Goal: Navigation & Orientation: Find specific page/section

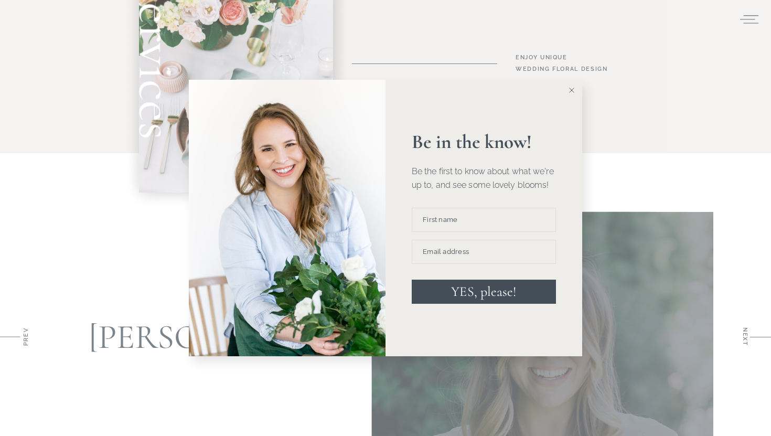
scroll to position [900, 0]
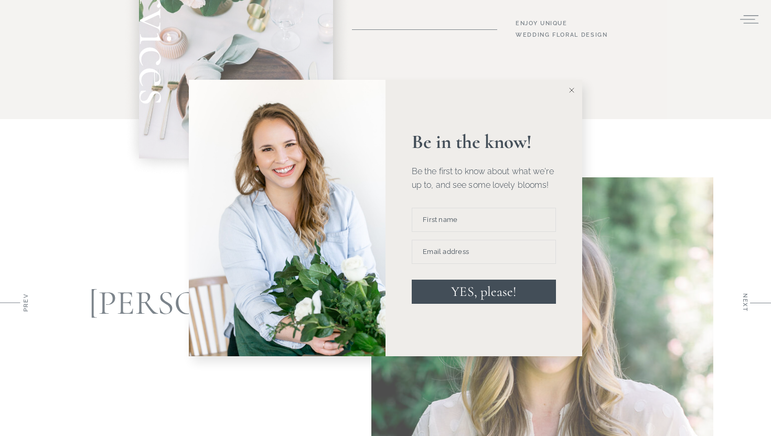
click at [577, 92] on button at bounding box center [571, 90] width 21 height 21
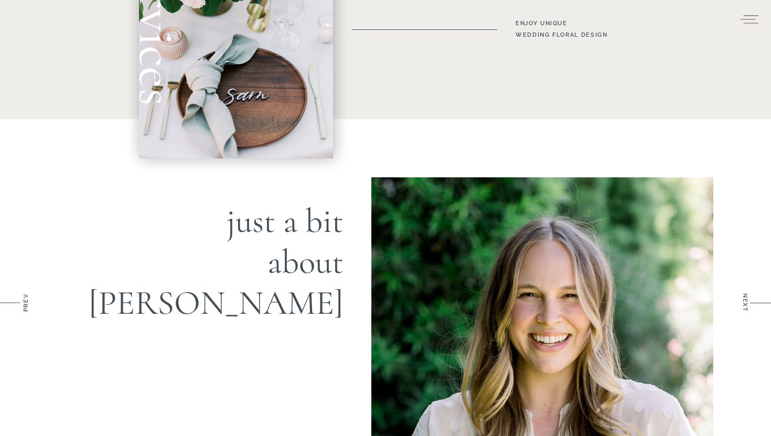
click at [748, 11] on icon at bounding box center [749, 19] width 20 height 16
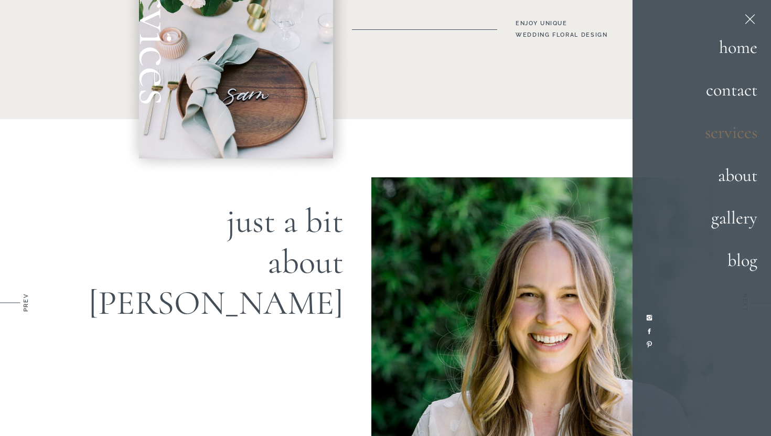
click at [748, 141] on h2 "services" at bounding box center [720, 133] width 73 height 28
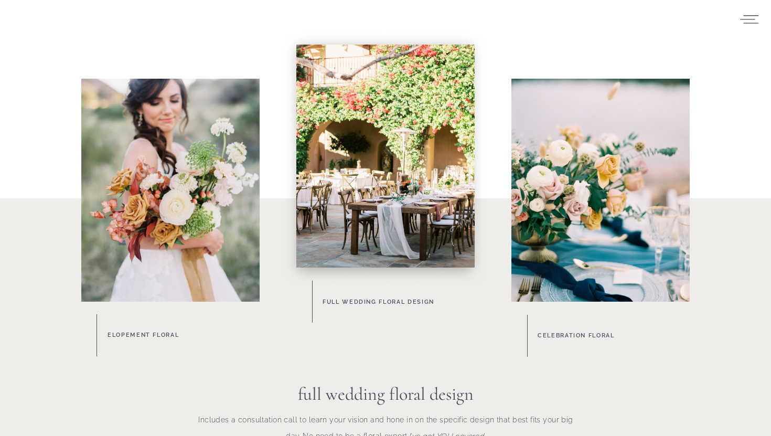
scroll to position [486, 0]
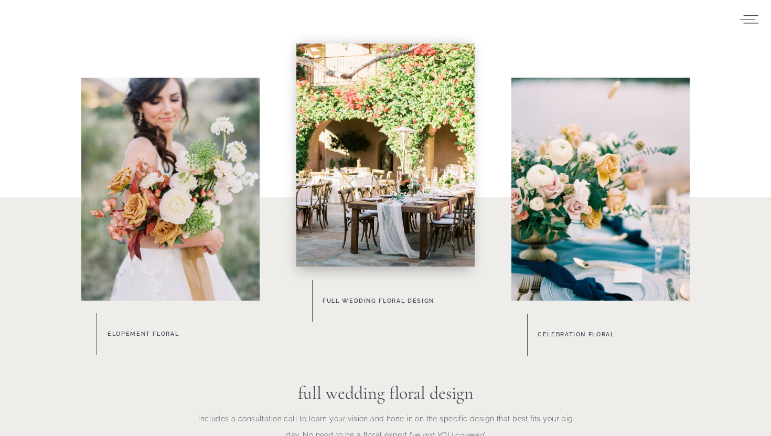
click at [315, 219] on div at bounding box center [385, 155] width 178 height 223
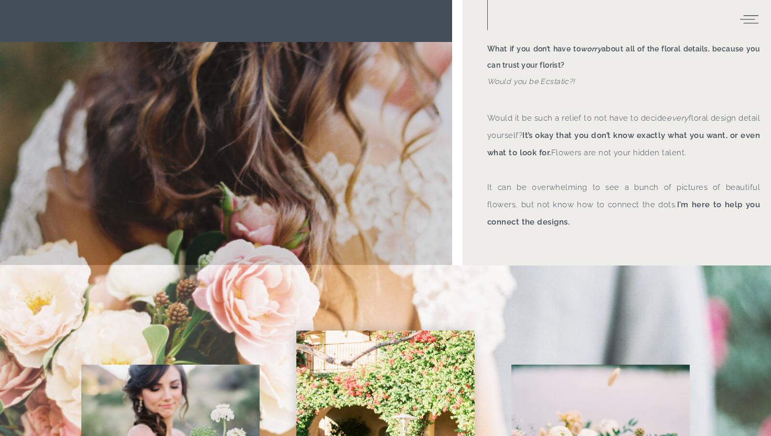
scroll to position [0, 0]
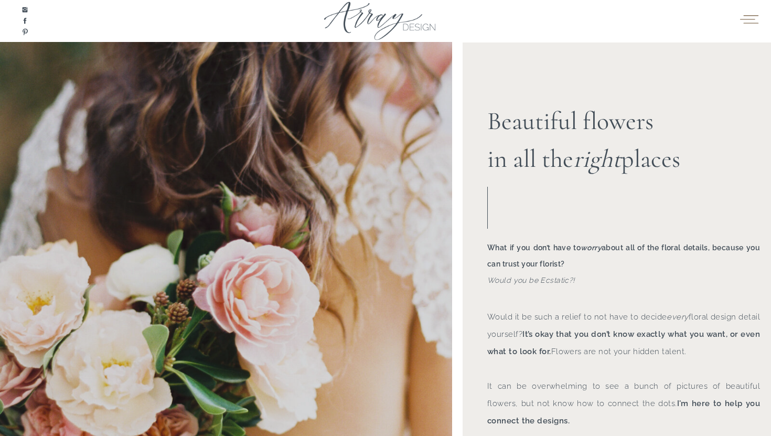
click at [751, 15] on icon at bounding box center [749, 19] width 18 height 8
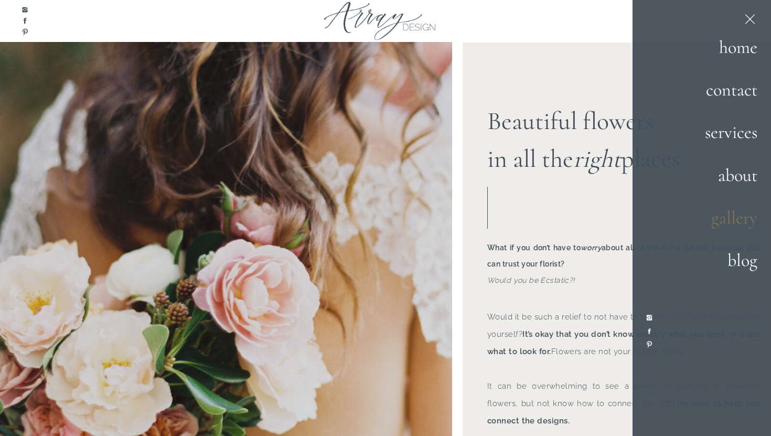
click at [721, 216] on h2 "gallery" at bounding box center [721, 218] width 72 height 28
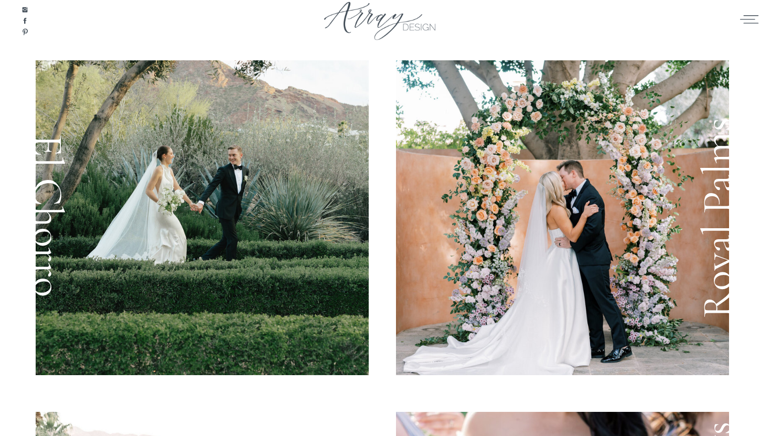
click at [745, 25] on icon at bounding box center [749, 19] width 20 height 16
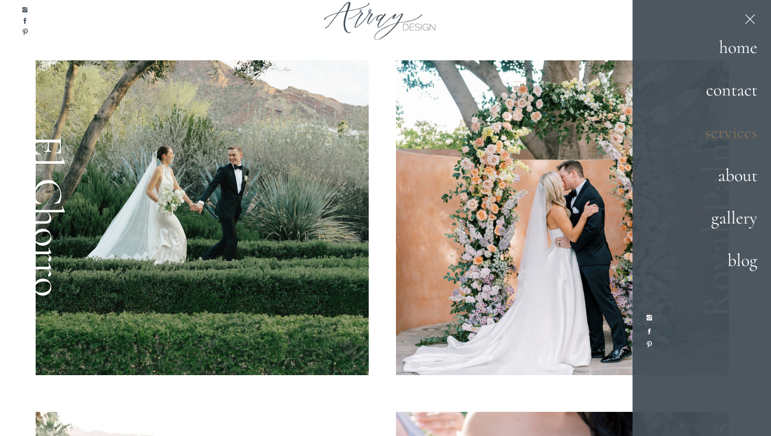
click at [731, 143] on h2 "services" at bounding box center [720, 133] width 73 height 28
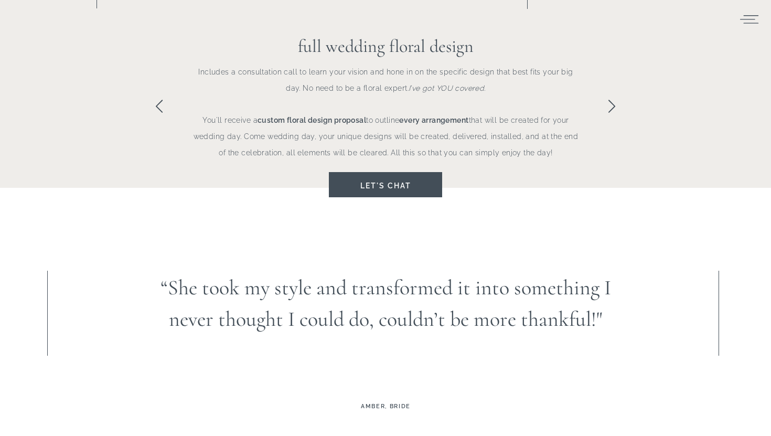
scroll to position [943, 0]
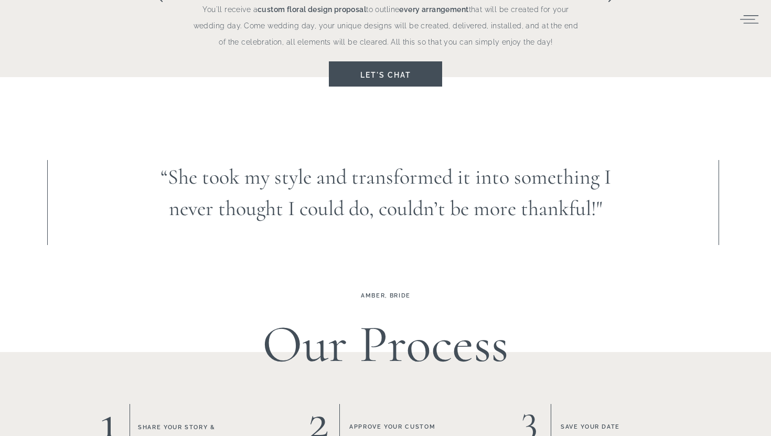
click at [353, 63] on div at bounding box center [385, 73] width 113 height 25
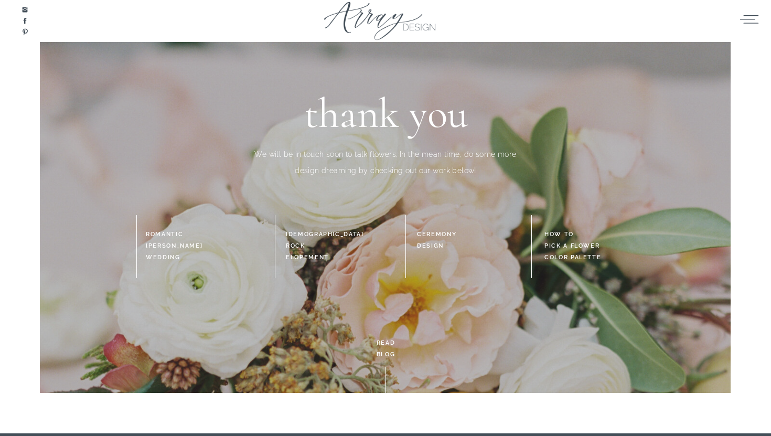
click at [564, 249] on h3 "how to pick a flower color palette" at bounding box center [589, 247] width 90 height 36
